Goal: Find specific page/section: Find specific page/section

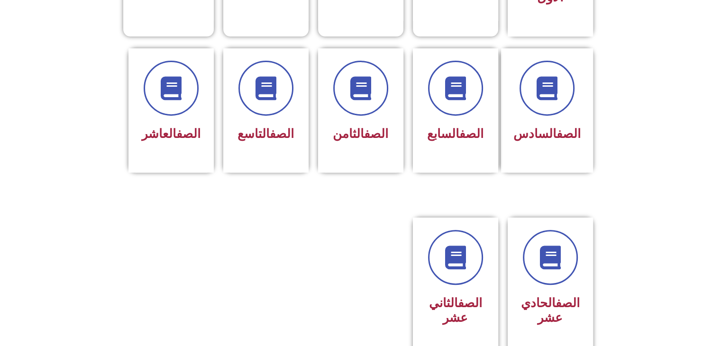
scroll to position [378, 0]
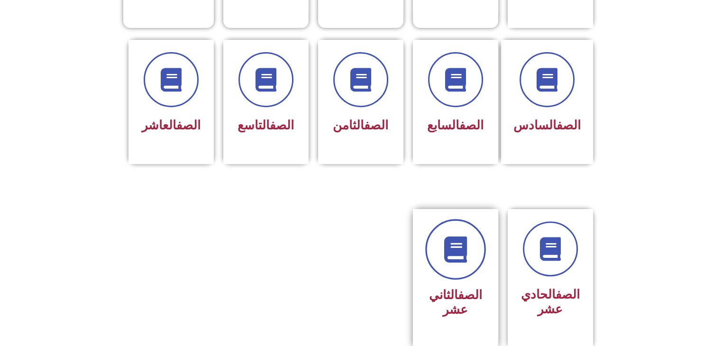
click at [447, 238] on icon at bounding box center [455, 250] width 26 height 26
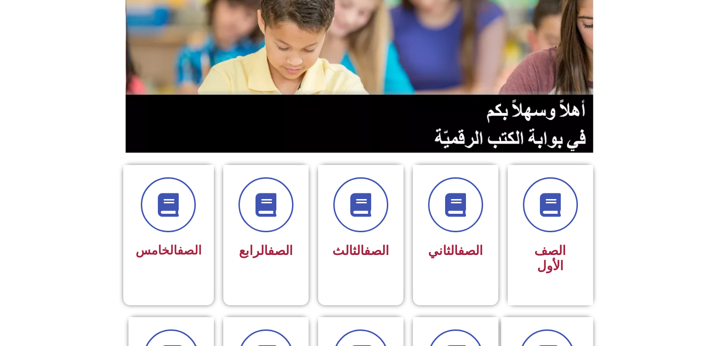
scroll to position [0, 0]
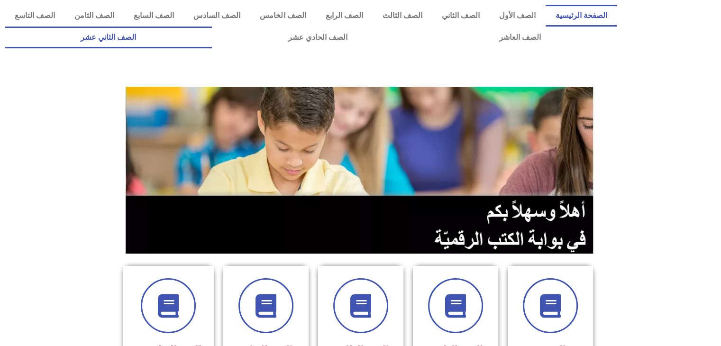
click at [154, 33] on link "الصف الثاني عشر" at bounding box center [108, 38] width 207 height 22
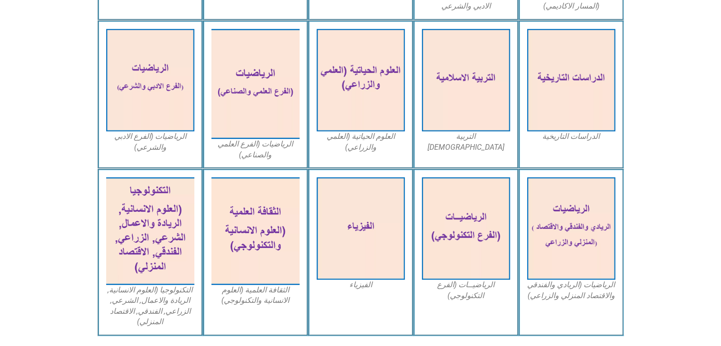
scroll to position [423, 0]
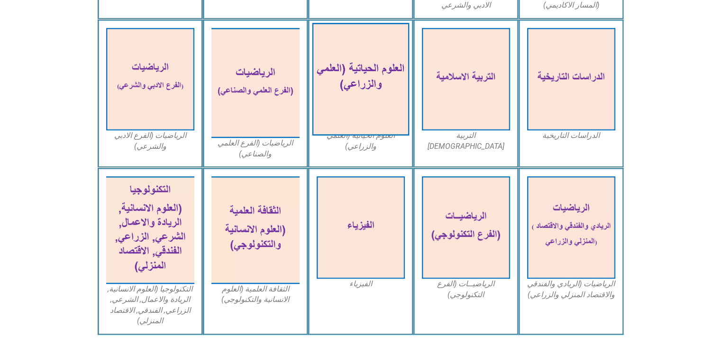
click at [368, 68] on img at bounding box center [360, 79] width 97 height 113
click at [368, 69] on img at bounding box center [360, 79] width 97 height 113
click at [340, 76] on img at bounding box center [360, 79] width 97 height 113
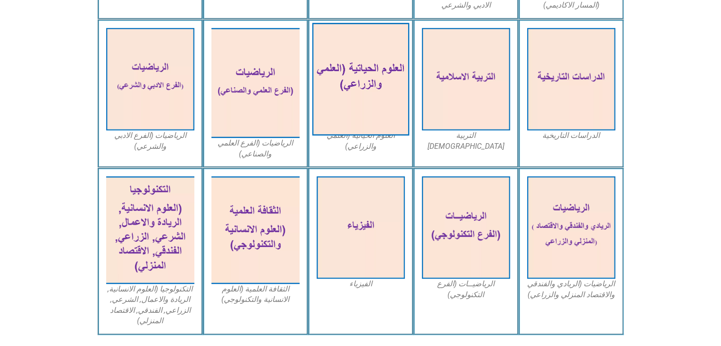
click at [344, 75] on img at bounding box center [360, 79] width 97 height 113
click at [366, 102] on img at bounding box center [360, 79] width 97 height 113
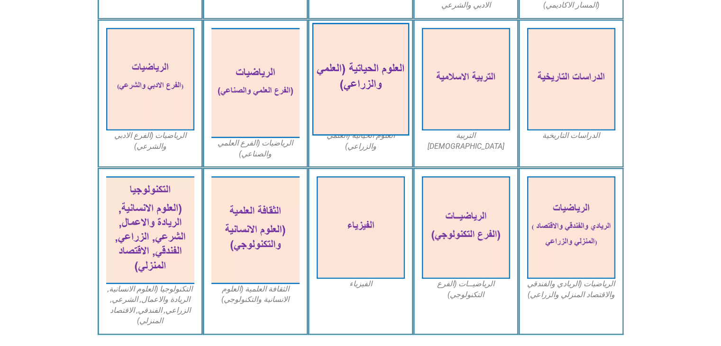
click at [366, 102] on img at bounding box center [360, 79] width 97 height 113
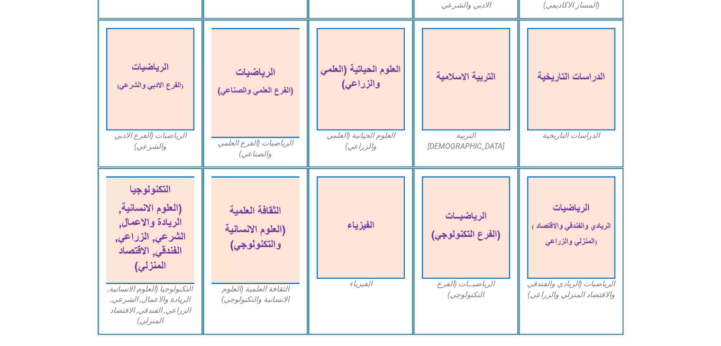
click at [364, 137] on figcaption "العلوم الحياتية (العلمي والزراعي)" at bounding box center [361, 140] width 88 height 21
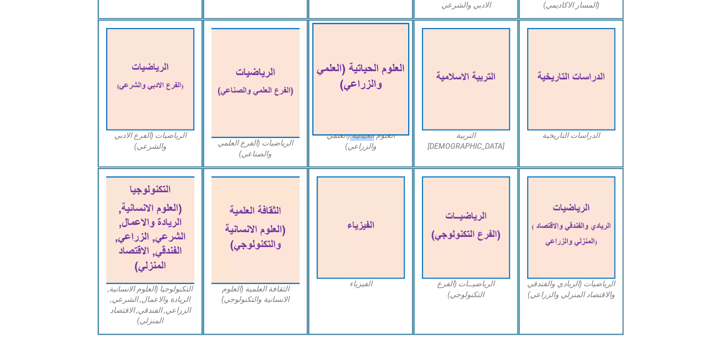
click at [374, 101] on img at bounding box center [360, 79] width 97 height 113
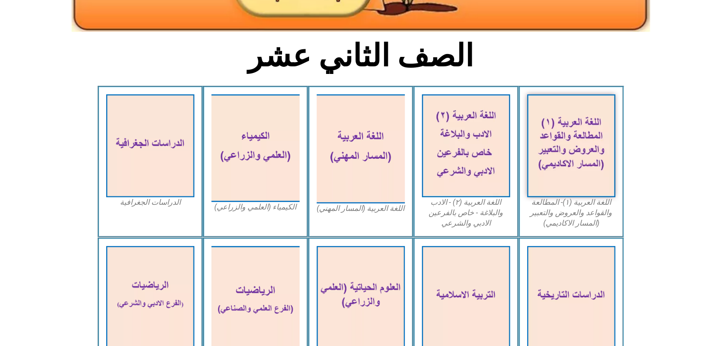
scroll to position [230, 0]
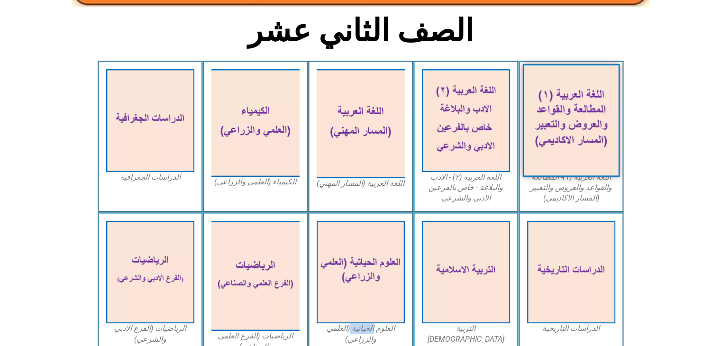
click at [577, 112] on img at bounding box center [571, 120] width 97 height 113
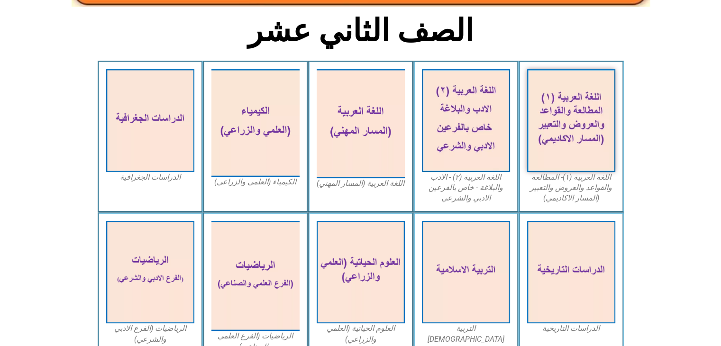
click at [476, 177] on figcaption "اللغة العربية (٢) - الادب والبلاغة - خاص بالفرعين الادبي والشرعي" at bounding box center [466, 188] width 88 height 32
click at [477, 175] on figcaption "اللغة العربية (٢) - الادب والبلاغة - خاص بالفرعين الادبي والشرعي" at bounding box center [466, 188] width 88 height 32
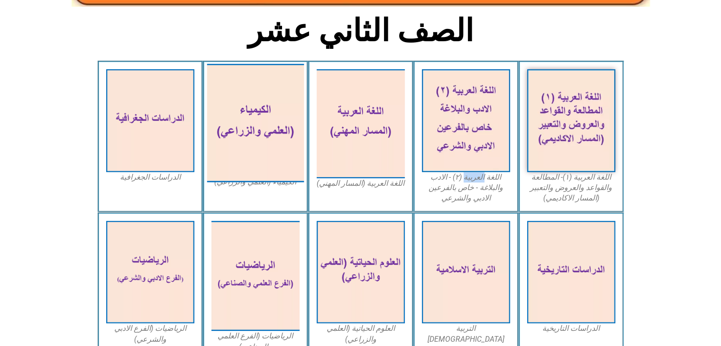
click at [256, 151] on img at bounding box center [255, 123] width 97 height 119
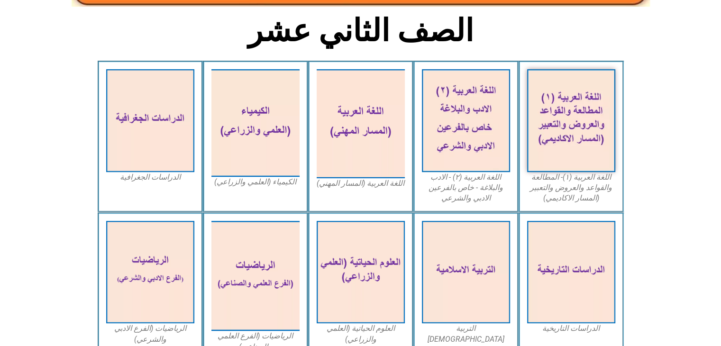
click at [617, 187] on div "اللغة العربية (١)- المطالعة والقواعد والعروض والتعبير (المسار الاكاديمي)" at bounding box center [571, 136] width 105 height 151
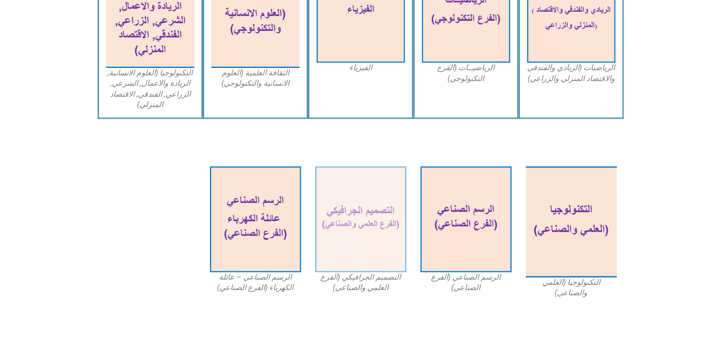
click at [366, 276] on figcaption "التصميم الجرافيكي (الفرع العلمي والصناعي)" at bounding box center [360, 282] width 91 height 21
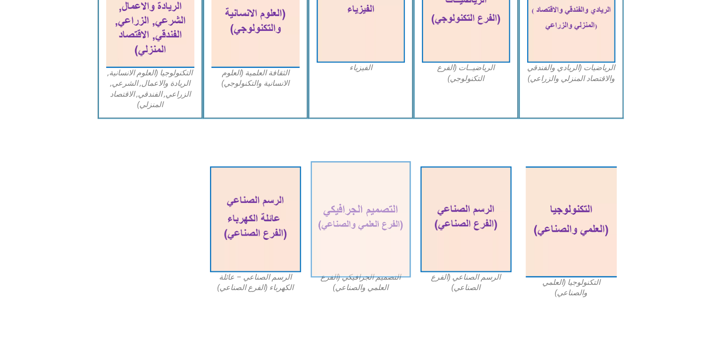
click at [370, 237] on img at bounding box center [361, 219] width 100 height 117
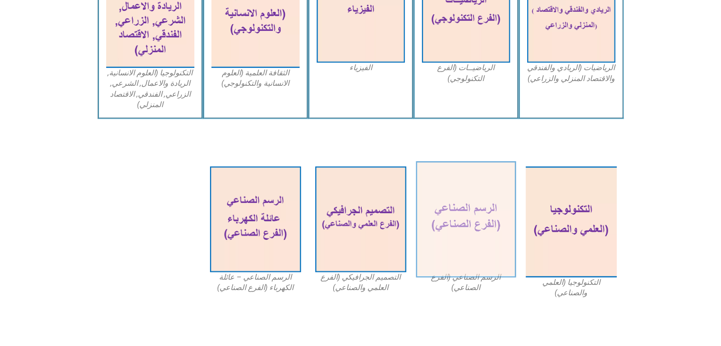
click at [448, 226] on img at bounding box center [466, 219] width 100 height 117
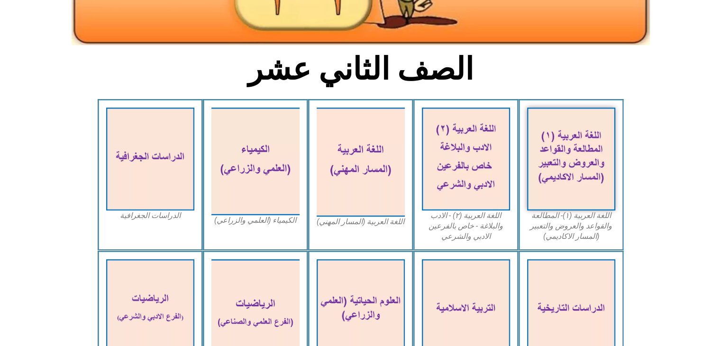
scroll to position [155, 0]
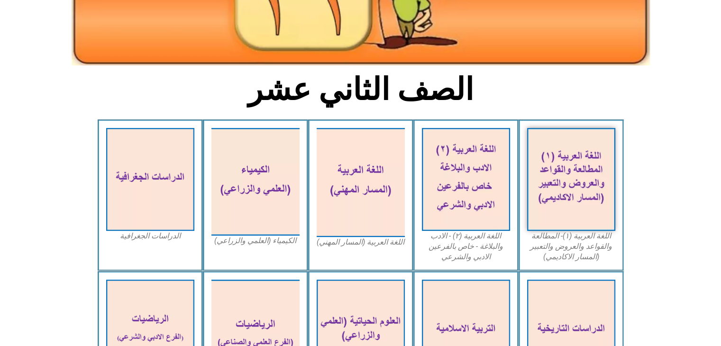
scroll to position [173, 0]
